Goal: Task Accomplishment & Management: Manage account settings

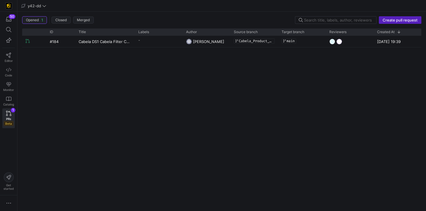
click at [80, 98] on div "#184 Cabela DS1 Cabela Filter Change - [PERSON_NAME] Cabela_Product_Change main…" at bounding box center [221, 121] width 399 height 171
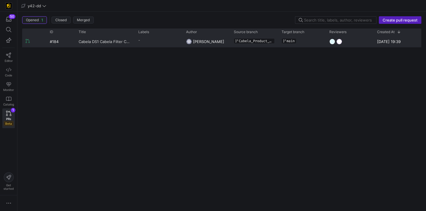
click at [103, 42] on span "Cabela DS1 Cabela Filter Change" at bounding box center [105, 41] width 53 height 11
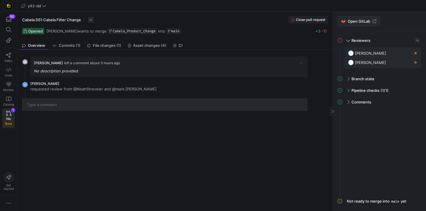
click at [355, 20] on span "Open GitLab" at bounding box center [358, 21] width 22 height 5
click at [116, 150] on div "[PERSON_NAME] left a comment about 3 hours ago No description provided JR [PERS…" at bounding box center [173, 130] width 312 height 161
click at [104, 44] on span "File changes (1)" at bounding box center [107, 46] width 28 height 4
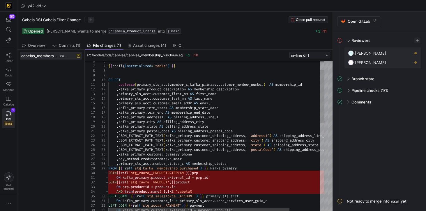
drag, startPoint x: 113, startPoint y: 97, endPoint x: 85, endPoint y: 94, distance: 27.8
click at [85, 94] on div at bounding box center [84, 130] width 2 height 161
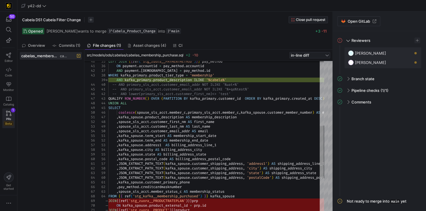
click at [9, 115] on icon at bounding box center [8, 113] width 5 height 5
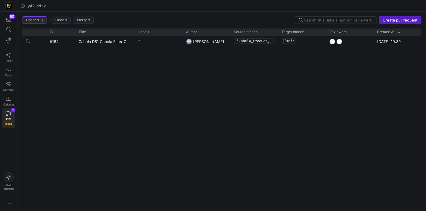
click at [41, 19] on span "Opened 1" at bounding box center [34, 20] width 17 height 5
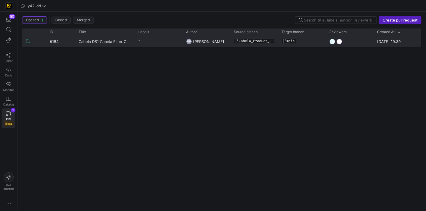
click at [99, 39] on span "Cabela DS1 Cabela Filter Change" at bounding box center [105, 41] width 53 height 11
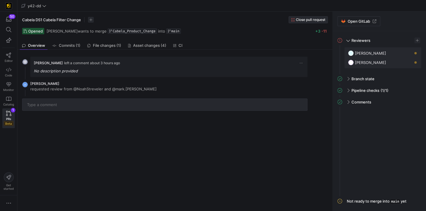
click at [312, 20] on span "Close pull request" at bounding box center [310, 20] width 29 height 4
click at [46, 141] on div "[PERSON_NAME] left a comment about 3 hours ago No description provided JR [PERS…" at bounding box center [173, 130] width 312 height 161
click at [7, 115] on link "PRs Beta" at bounding box center [8, 119] width 13 height 20
